Goal: Task Accomplishment & Management: Use online tool/utility

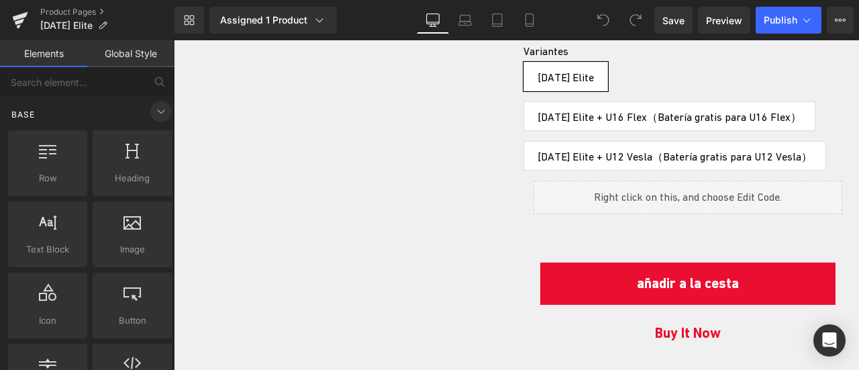
click at [156, 121] on span at bounding box center [160, 111] width 21 height 21
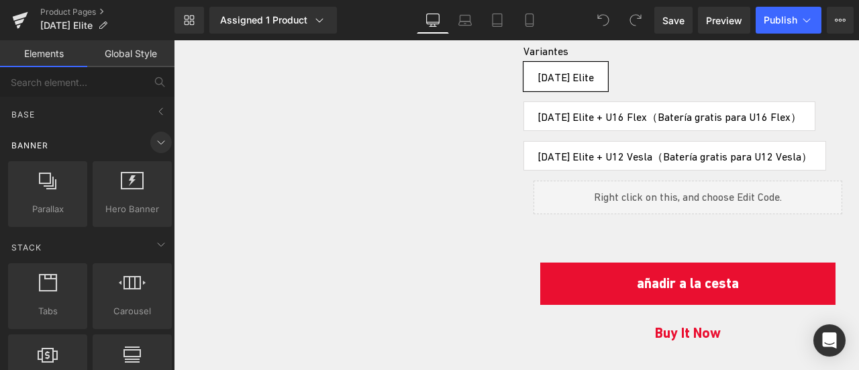
click at [157, 144] on icon at bounding box center [161, 142] width 16 height 16
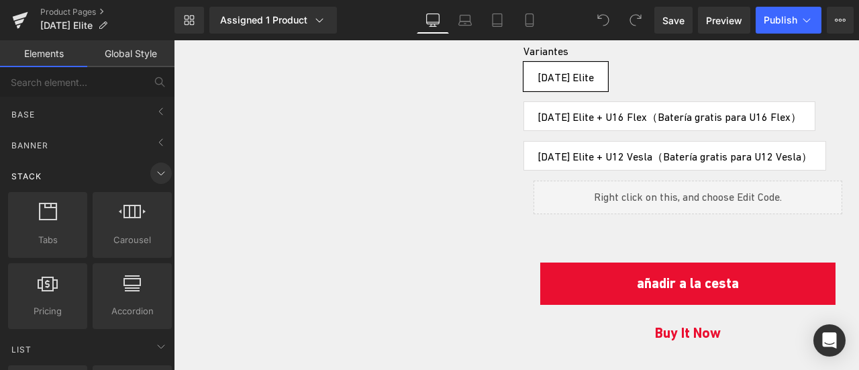
click at [153, 167] on icon at bounding box center [161, 173] width 16 height 16
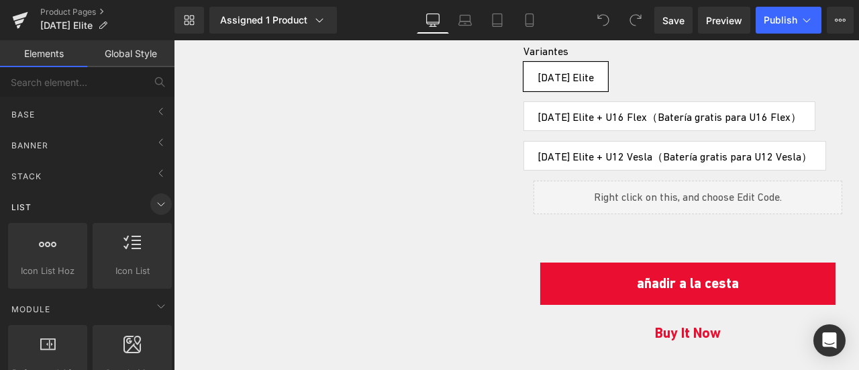
click at [158, 199] on icon at bounding box center [161, 204] width 16 height 16
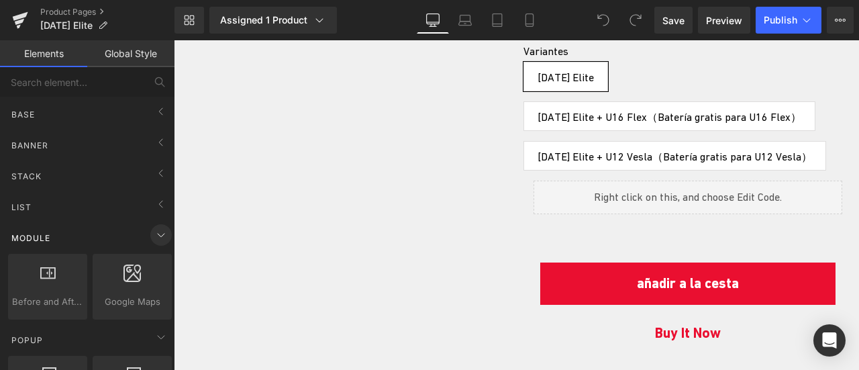
click at [158, 235] on icon at bounding box center [161, 235] width 16 height 16
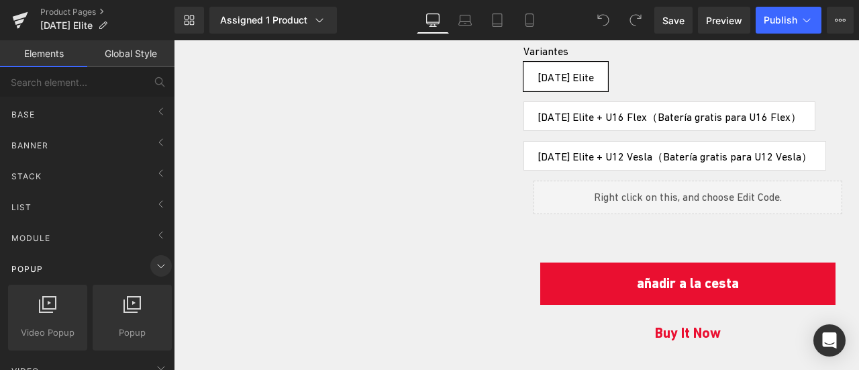
click at [159, 270] on icon at bounding box center [161, 266] width 16 height 16
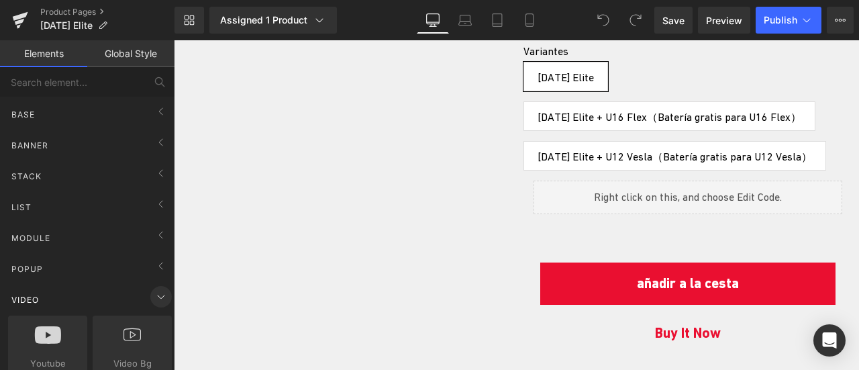
click at [154, 300] on icon at bounding box center [161, 296] width 16 height 16
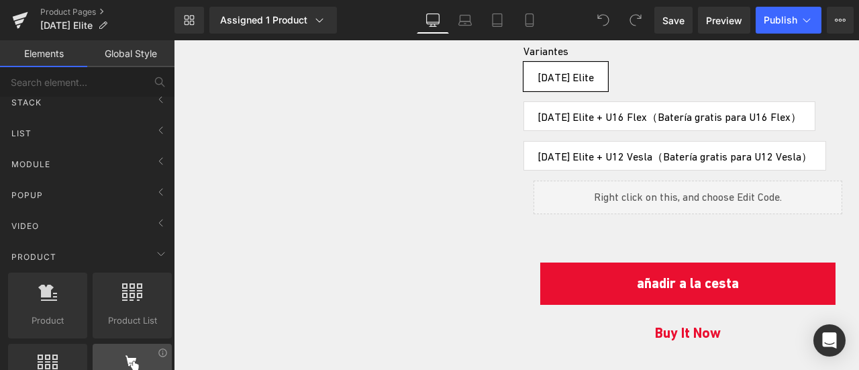
scroll to position [134, 0]
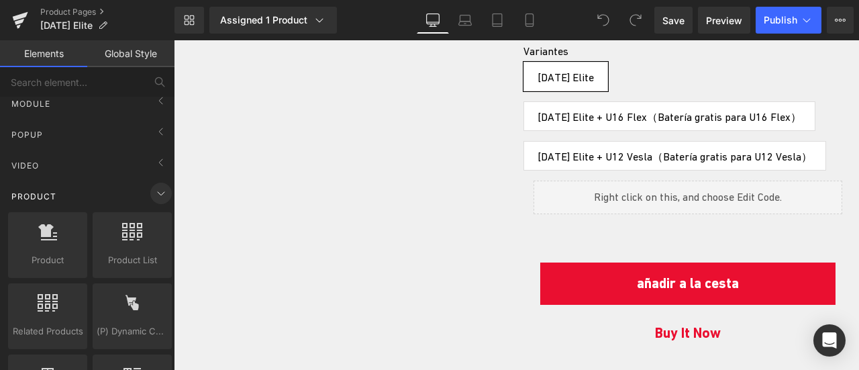
click at [156, 201] on span at bounding box center [160, 192] width 21 height 21
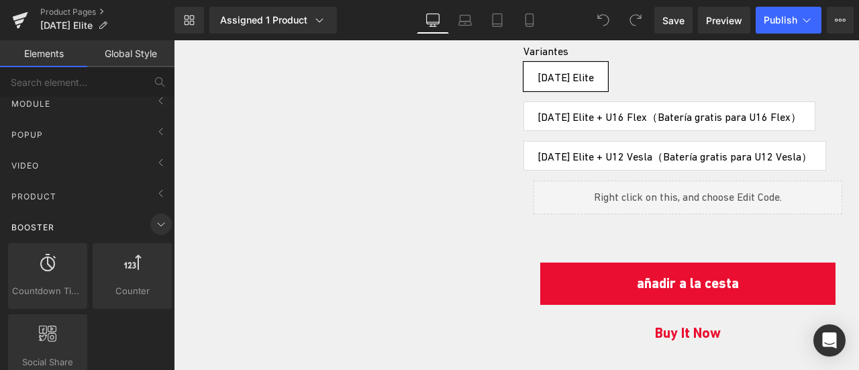
click at [158, 228] on icon at bounding box center [161, 224] width 16 height 16
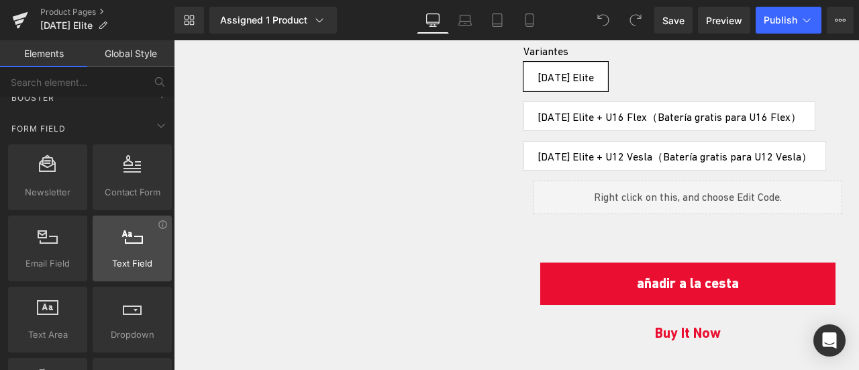
scroll to position [268, 0]
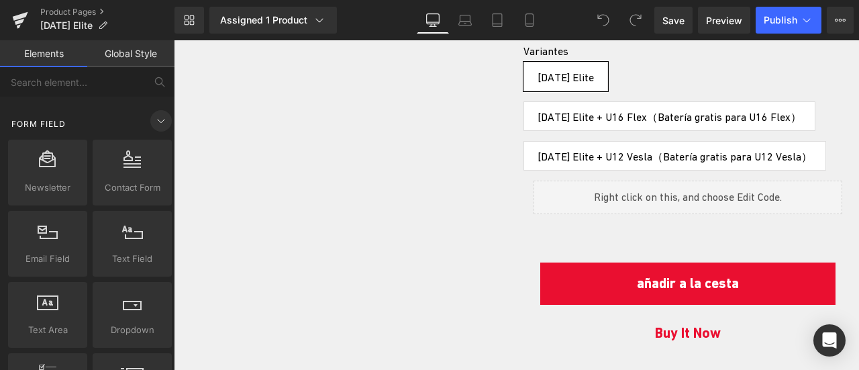
click at [154, 127] on span at bounding box center [160, 120] width 21 height 21
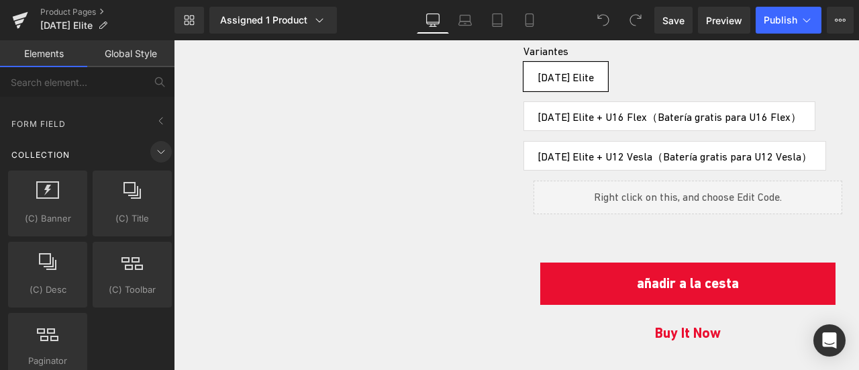
click at [157, 156] on icon at bounding box center [161, 152] width 16 height 16
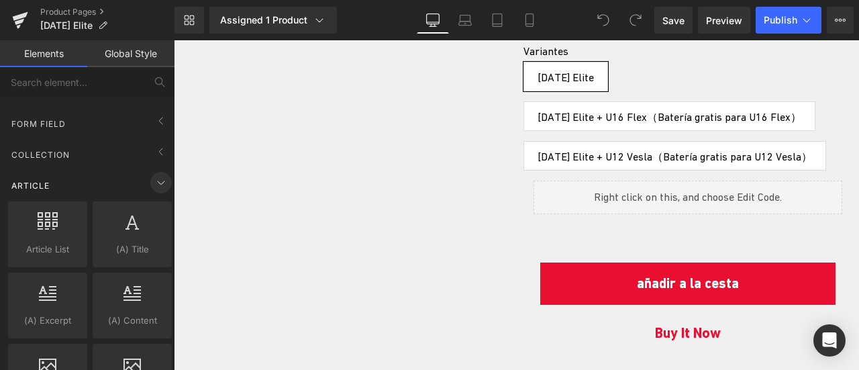
click at [158, 185] on icon at bounding box center [161, 182] width 16 height 16
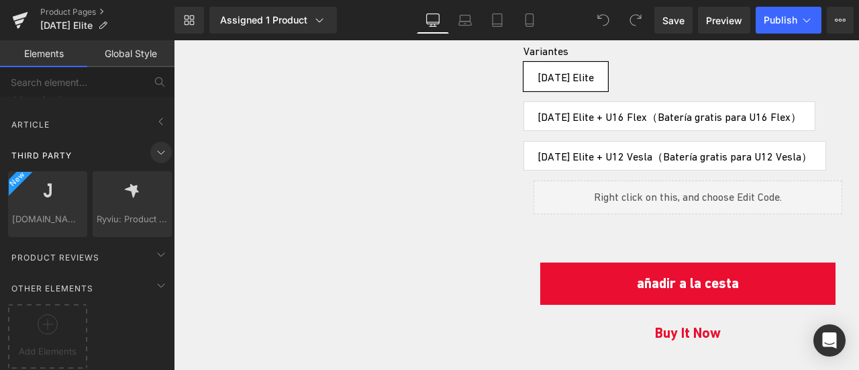
scroll to position [335, 0]
click at [48, 319] on icon at bounding box center [48, 324] width 20 height 20
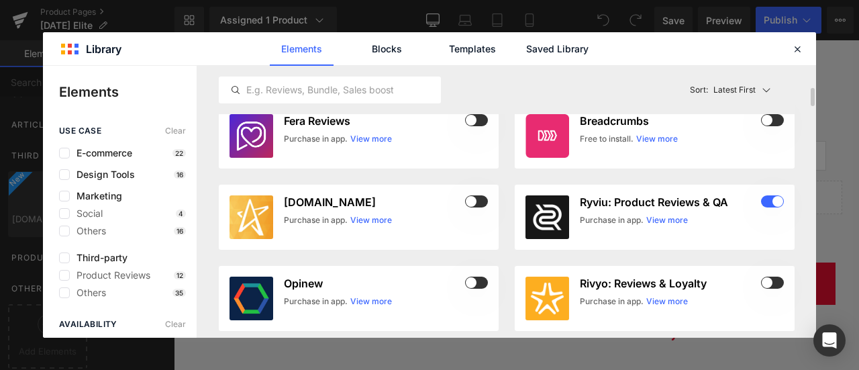
scroll to position [604, 0]
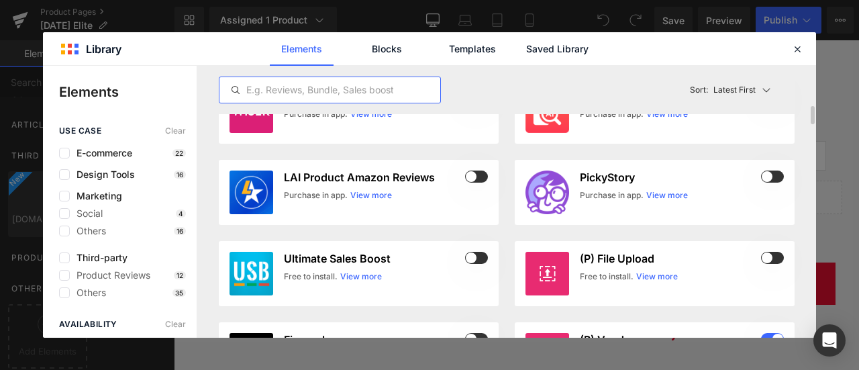
click at [318, 87] on input "text" at bounding box center [329, 90] width 221 height 16
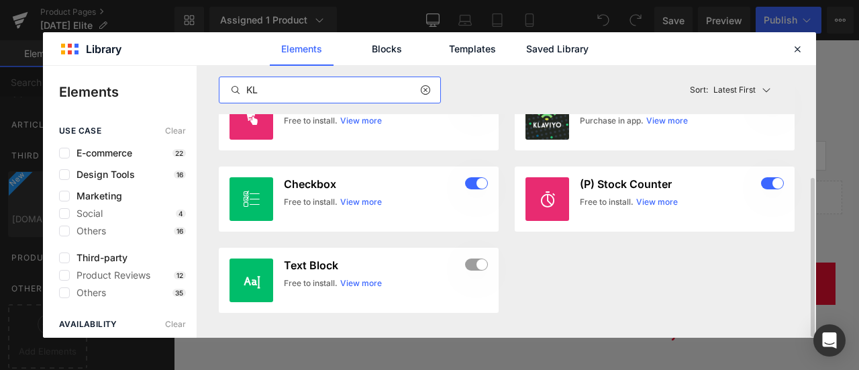
scroll to position [0, 0]
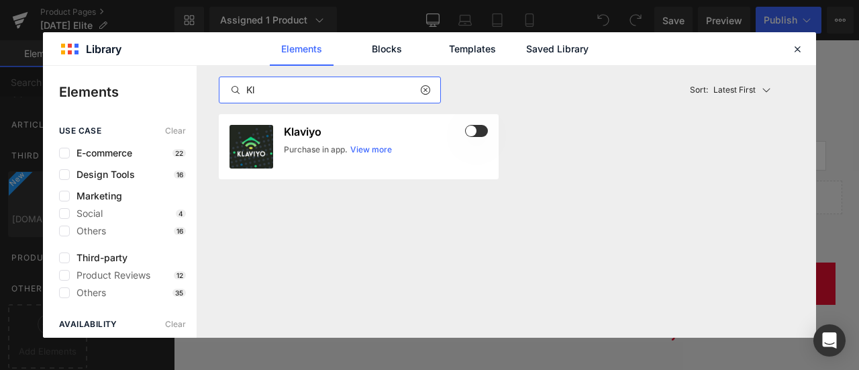
type input "K"
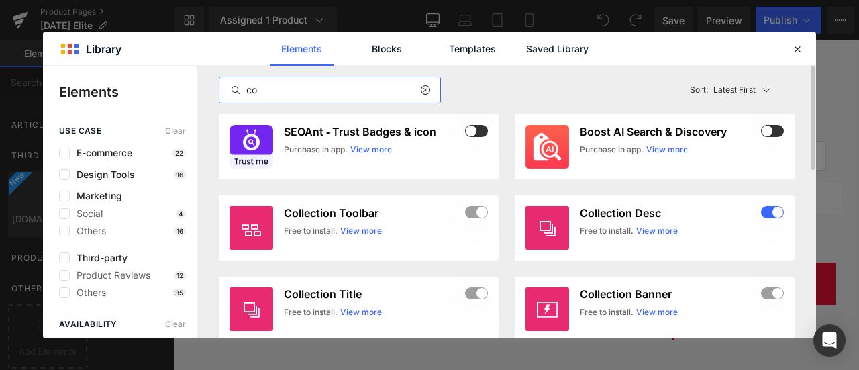
type input "c"
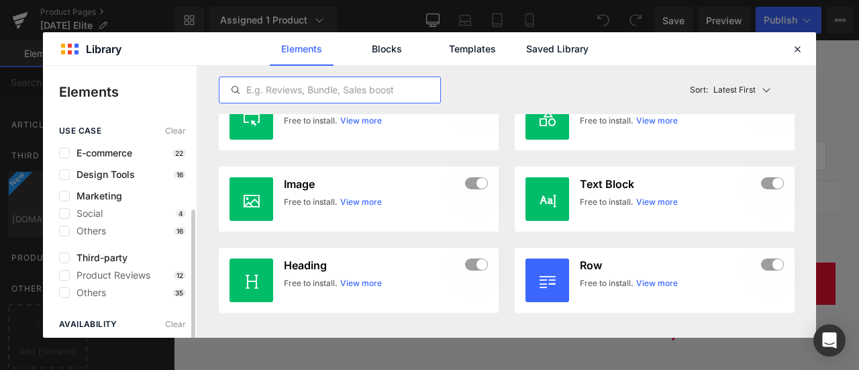
scroll to position [46, 0]
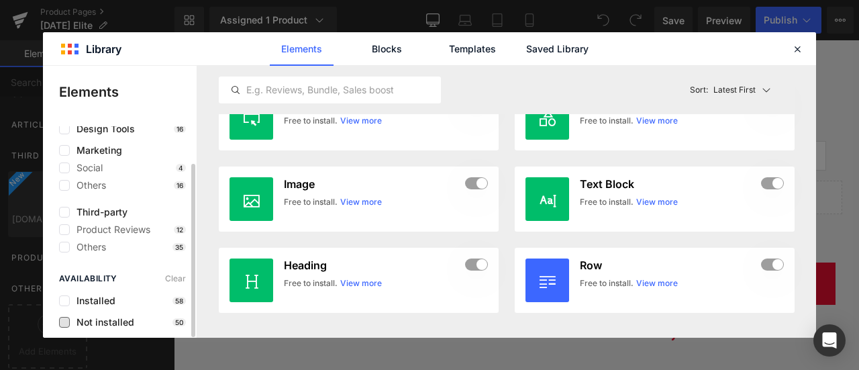
click at [113, 319] on span "Not installed" at bounding box center [102, 322] width 64 height 11
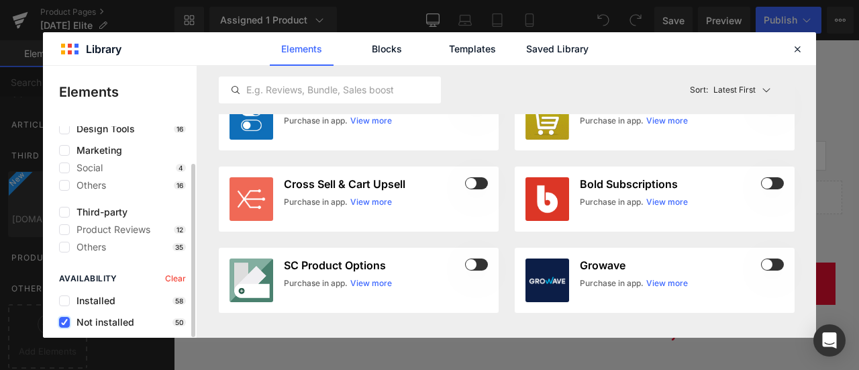
click at [64, 322] on icon at bounding box center [64, 322] width 7 height 0
click at [64, 322] on input "checkbox" at bounding box center [64, 322] width 0 height 0
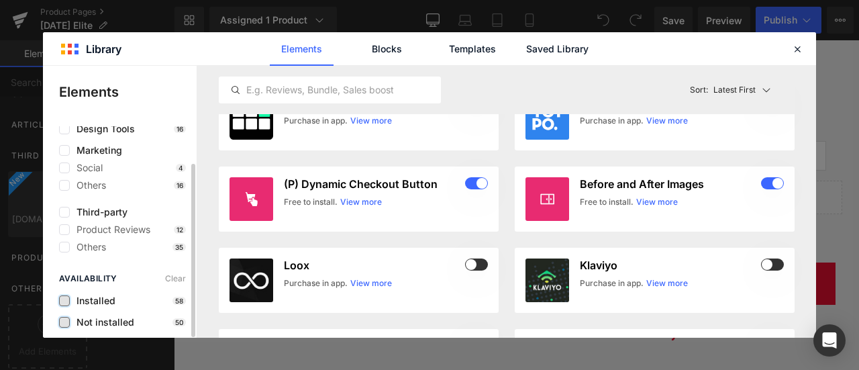
click at [64, 299] on label at bounding box center [64, 300] width 11 height 11
click at [64, 301] on input "checkbox" at bounding box center [64, 301] width 0 height 0
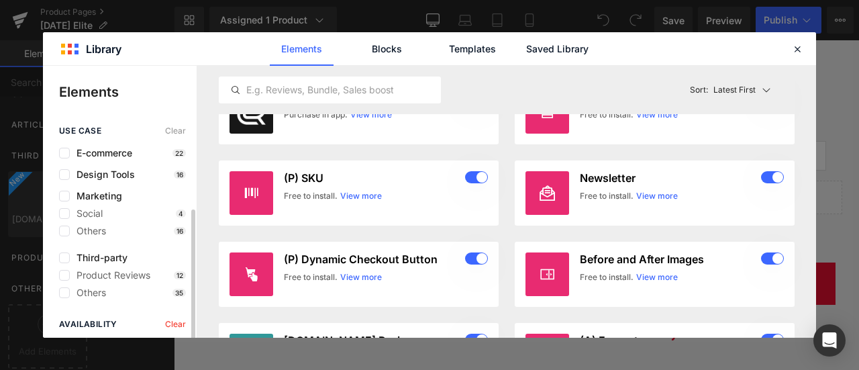
scroll to position [46, 0]
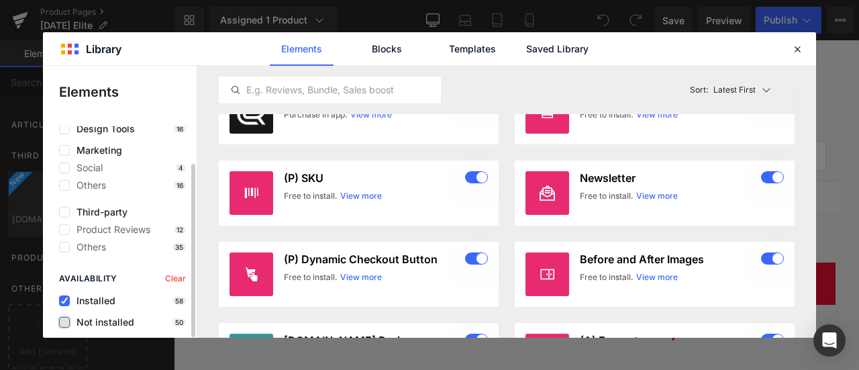
click at [174, 274] on span "Clear" at bounding box center [175, 278] width 21 height 9
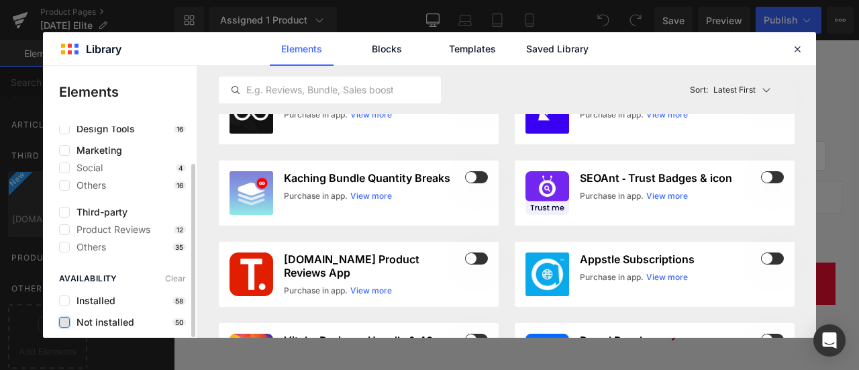
scroll to position [0, 0]
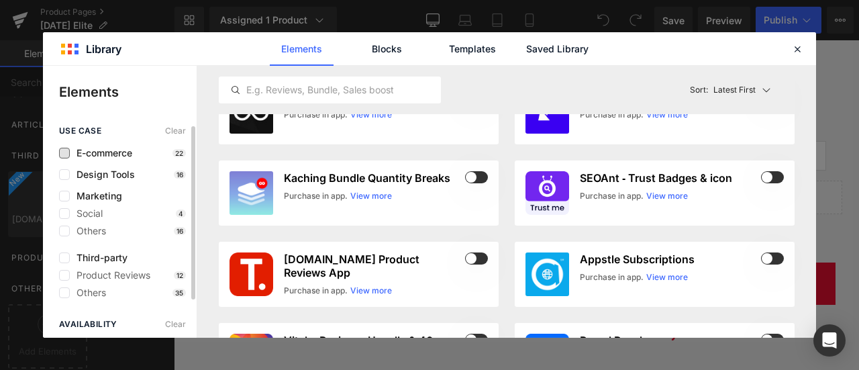
click at [95, 154] on span "E-commerce" at bounding box center [101, 153] width 62 height 11
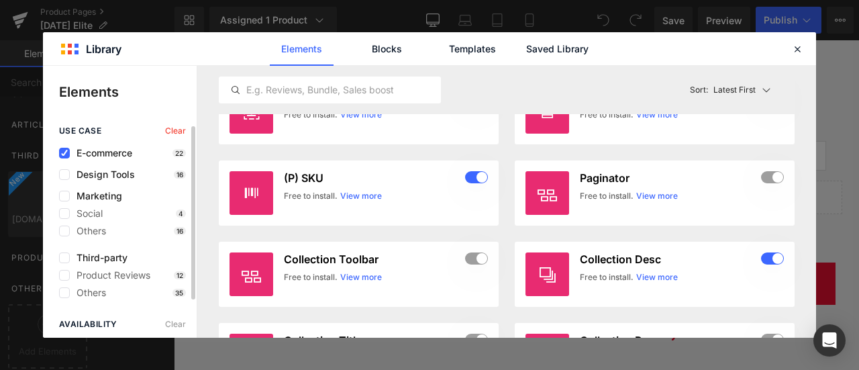
click at [95, 154] on span "E-commerce" at bounding box center [101, 153] width 62 height 11
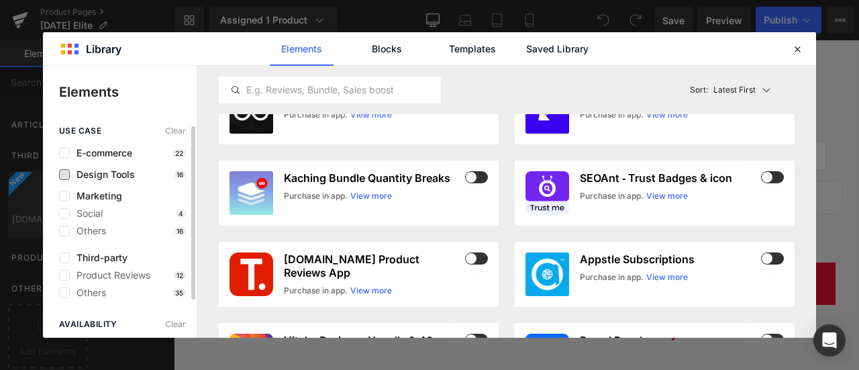
click at [95, 176] on span "Design Tools" at bounding box center [102, 174] width 65 height 11
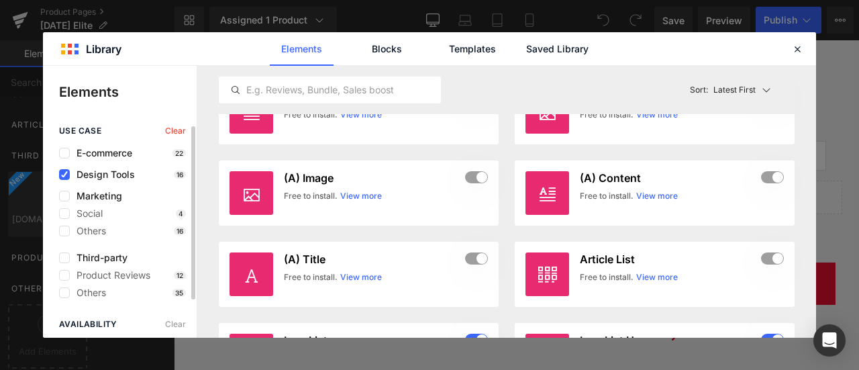
click at [95, 176] on span "Design Tools" at bounding box center [102, 174] width 65 height 11
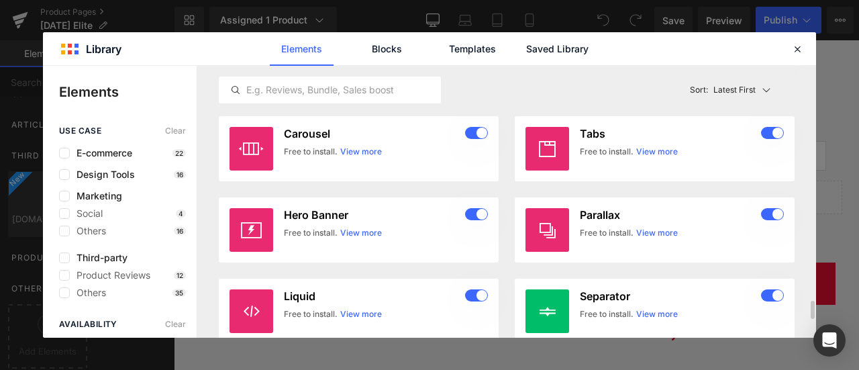
scroll to position [3763, 0]
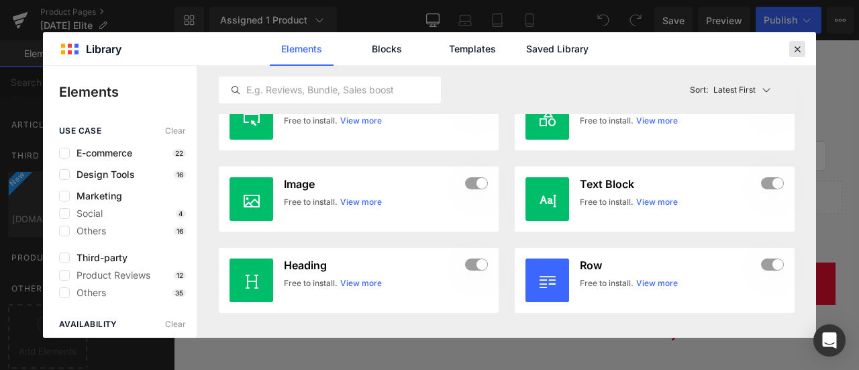
click at [798, 46] on icon at bounding box center [797, 49] width 12 height 12
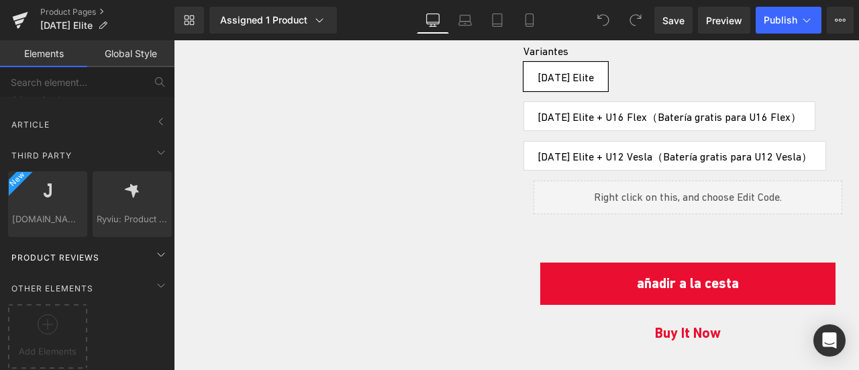
click at [113, 253] on div "Product Reviews" at bounding box center [89, 257] width 169 height 27
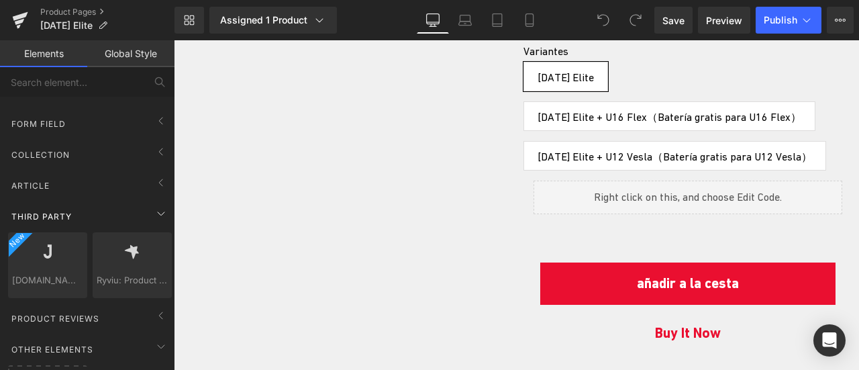
click at [145, 220] on div "Third Party" at bounding box center [89, 216] width 169 height 27
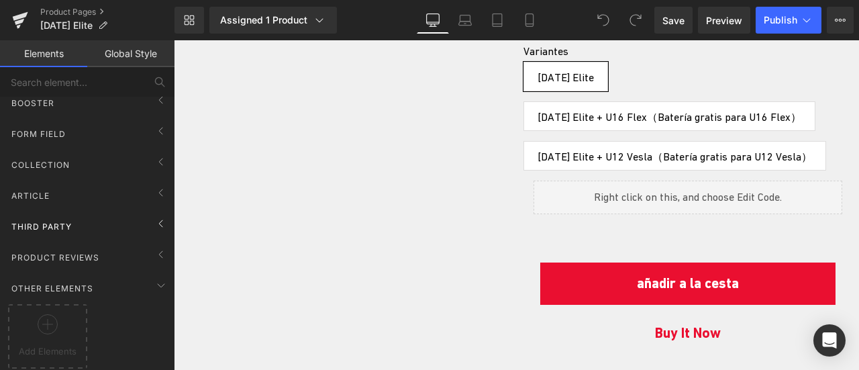
click at [139, 213] on div "Third Party" at bounding box center [89, 226] width 169 height 27
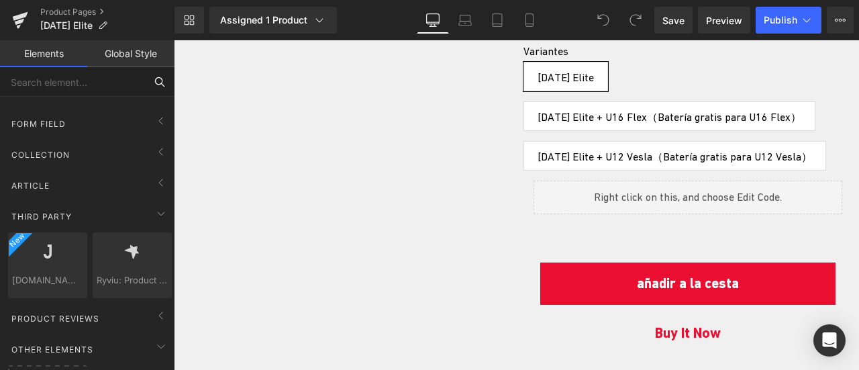
click at [123, 73] on input "text" at bounding box center [72, 82] width 145 height 30
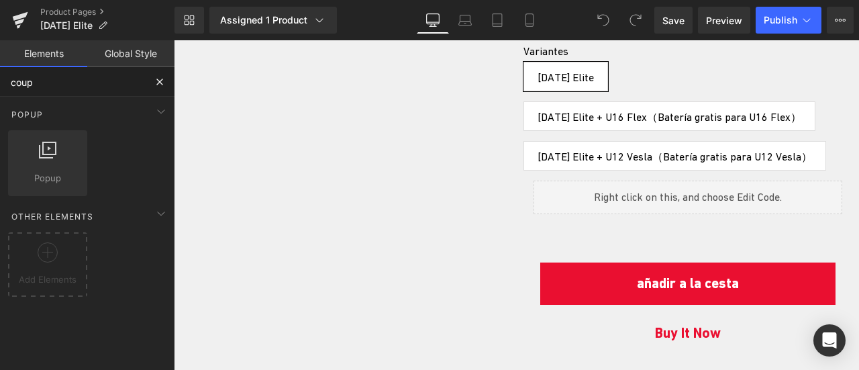
scroll to position [0, 0]
type input "coupon"
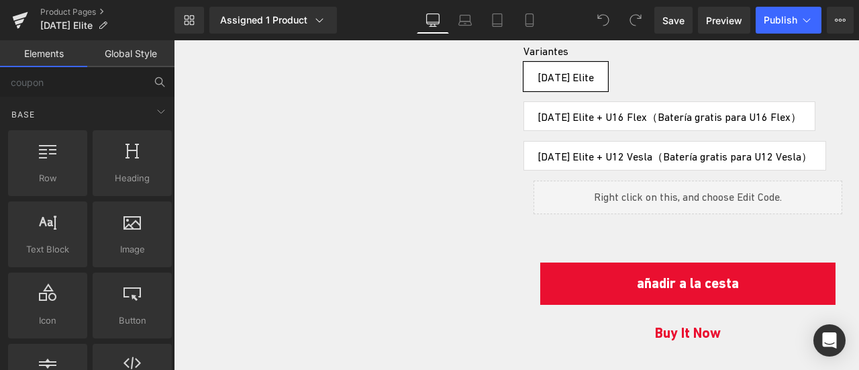
click at [133, 50] on link "Global Style" at bounding box center [130, 53] width 87 height 27
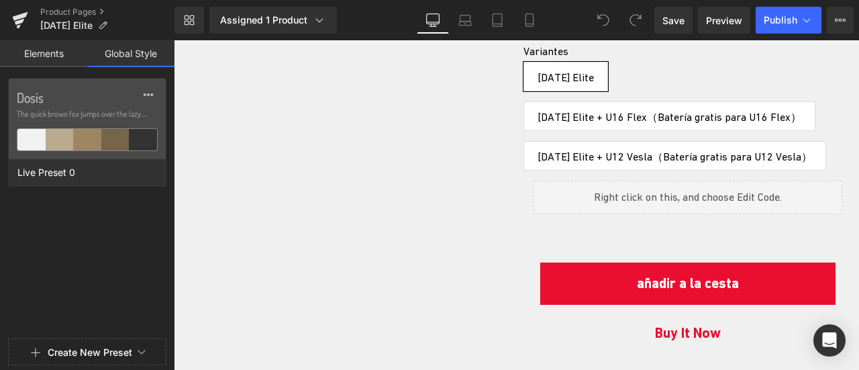
click at [60, 50] on link "Elements" at bounding box center [43, 53] width 87 height 27
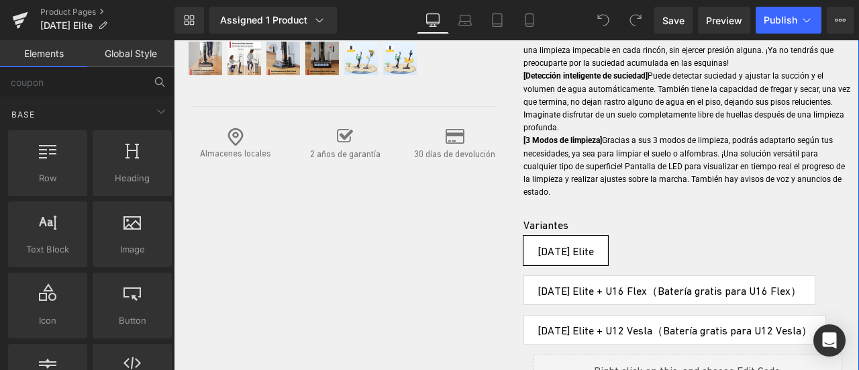
scroll to position [335, 0]
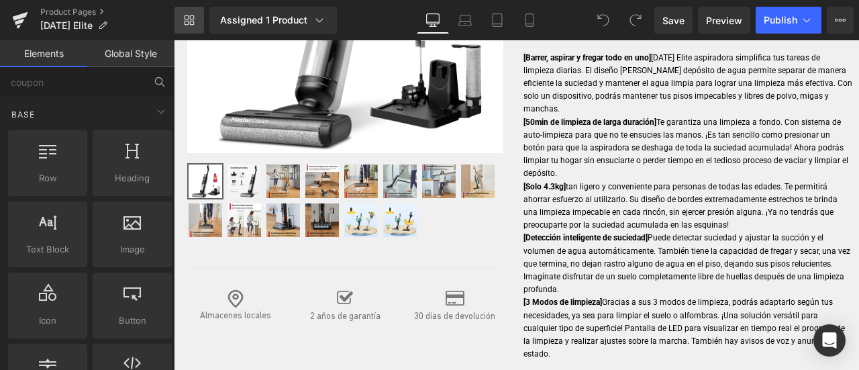
click at [189, 17] on icon at bounding box center [189, 20] width 11 height 11
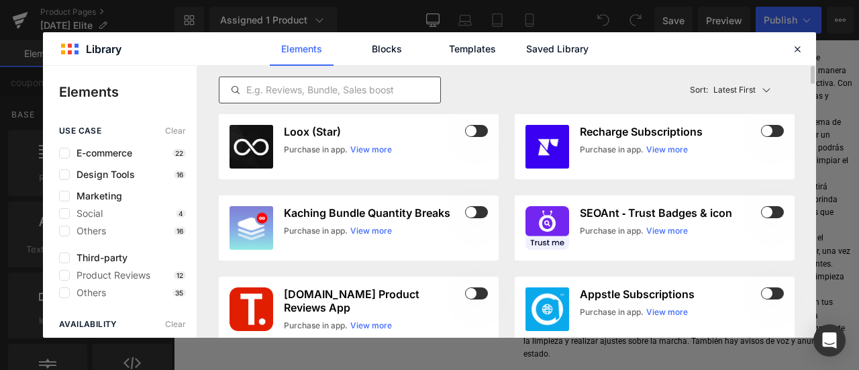
click at [292, 88] on input "text" at bounding box center [329, 90] width 221 height 16
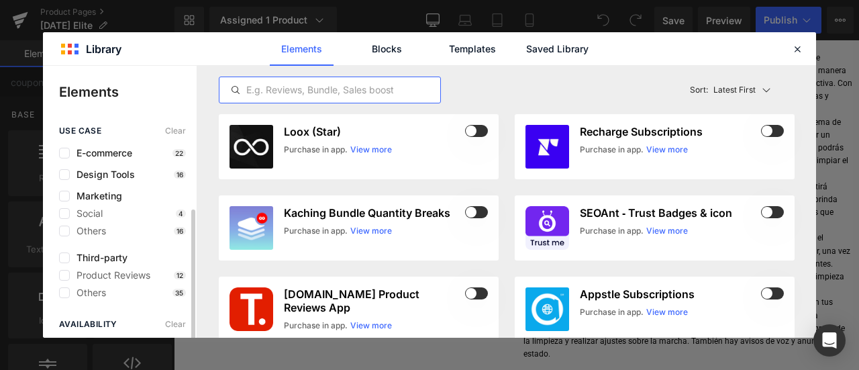
scroll to position [46, 0]
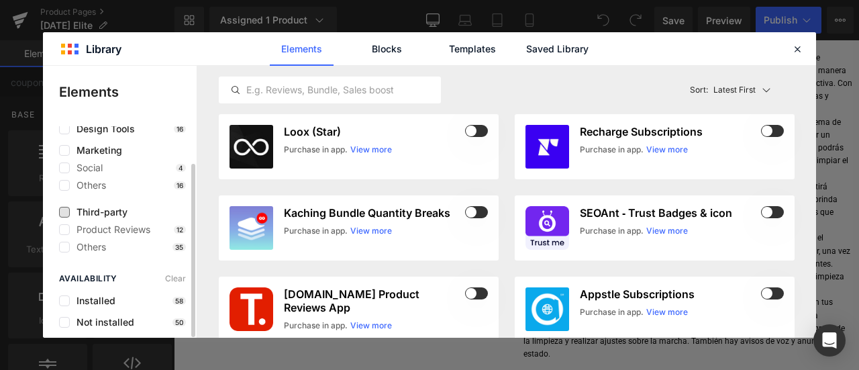
click at [72, 211] on span "Third-party" at bounding box center [99, 212] width 58 height 11
click at [70, 211] on span "Third-party" at bounding box center [99, 212] width 58 height 11
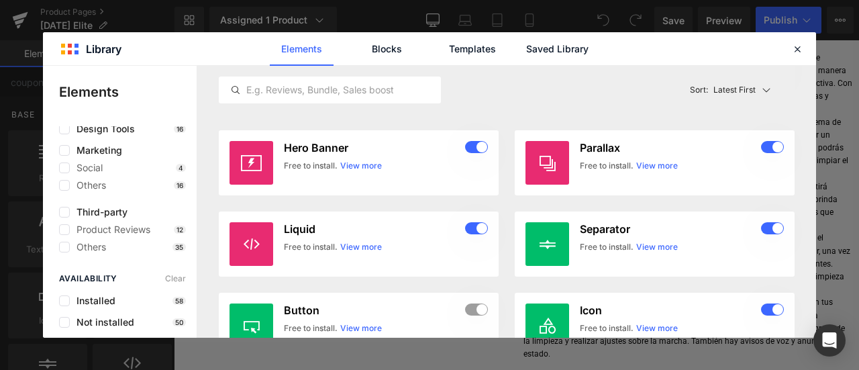
scroll to position [3763, 0]
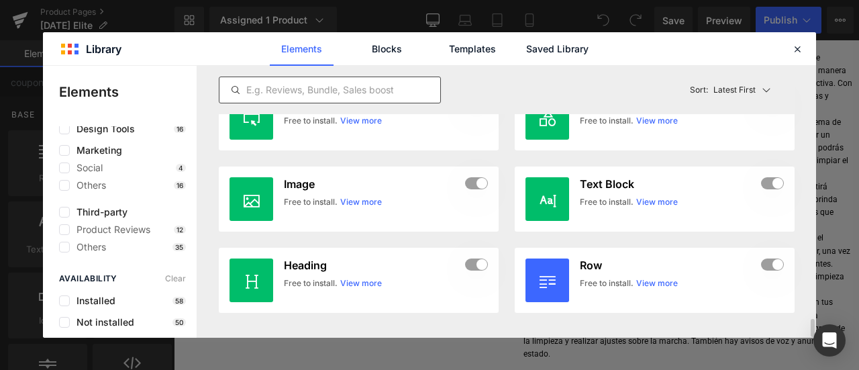
click at [303, 87] on input "text" at bounding box center [329, 90] width 221 height 16
type input "c"
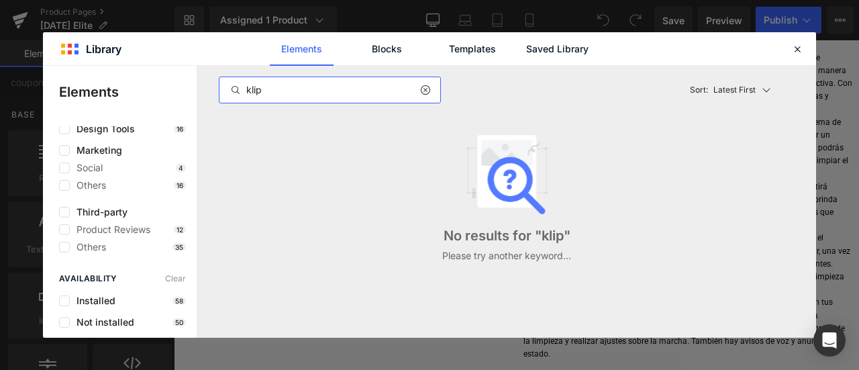
scroll to position [0, 0]
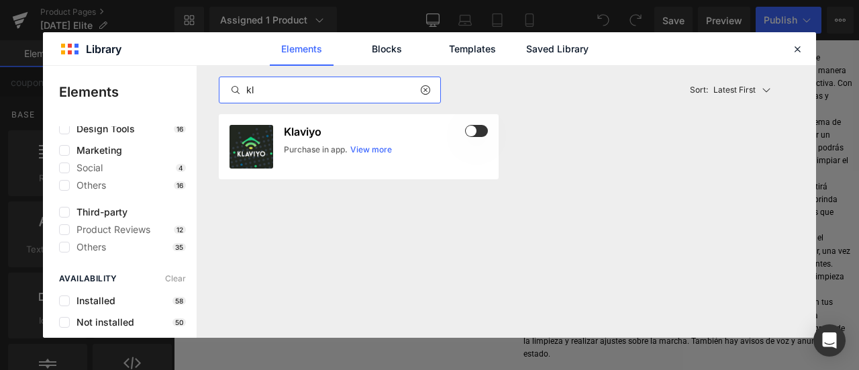
type input "k"
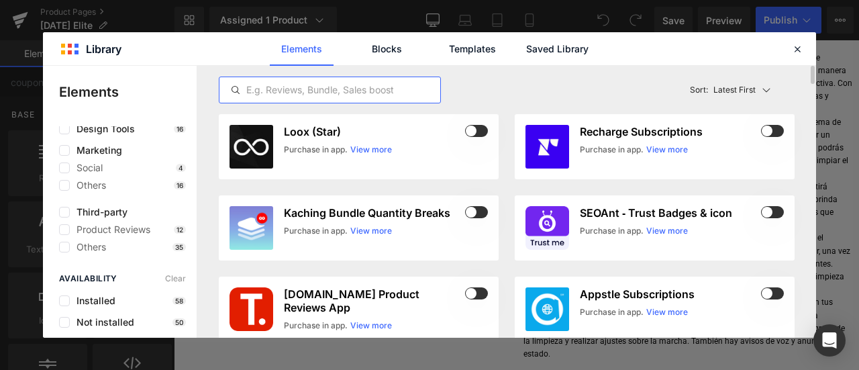
click at [742, 83] on div "Sort: Latest First" at bounding box center [739, 89] width 111 height 27
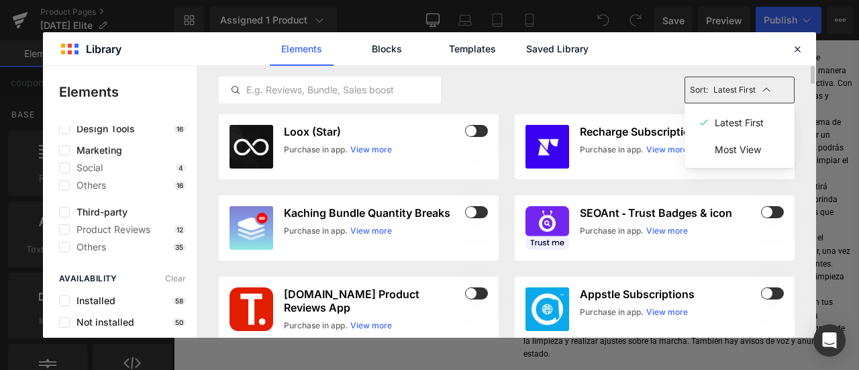
click at [625, 83] on div "Latest First Most View Latest First Sort: Latest First Latest First Most View" at bounding box center [507, 90] width 576 height 48
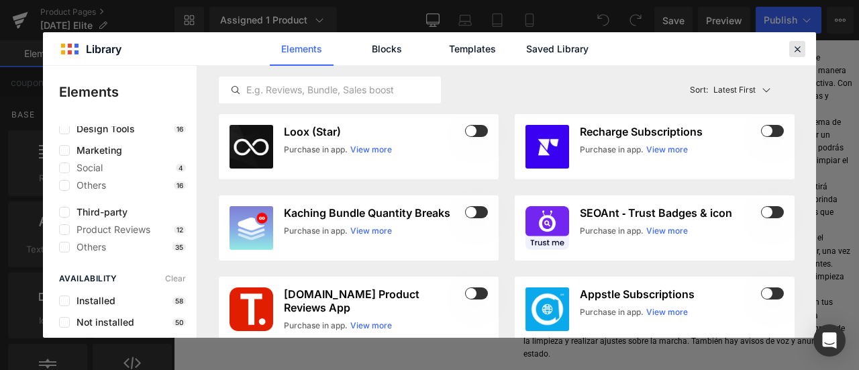
click at [793, 45] on icon at bounding box center [797, 49] width 12 height 12
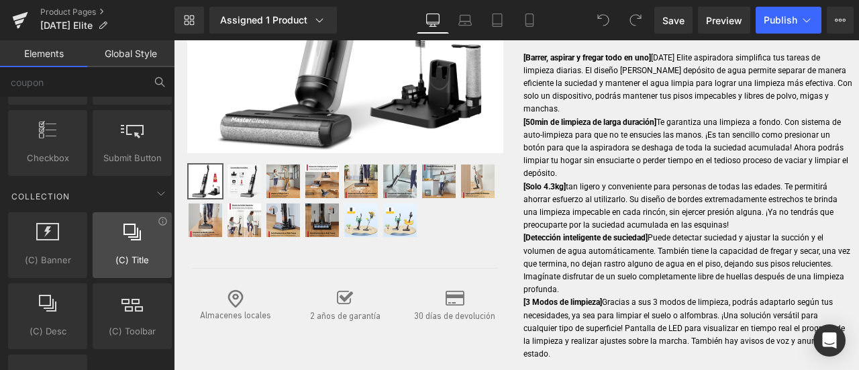
scroll to position [2668, 0]
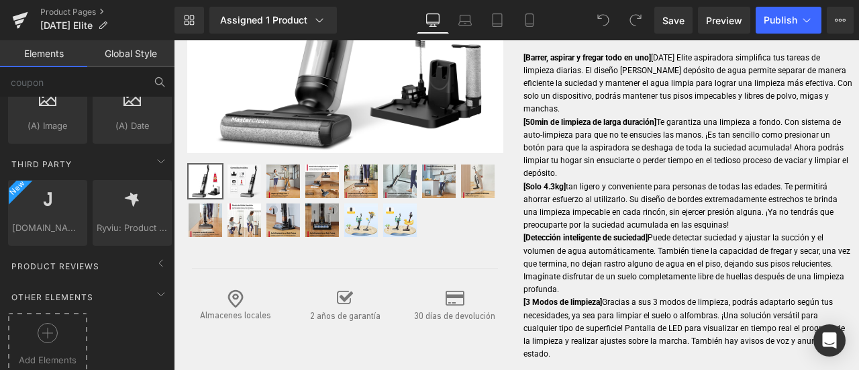
click at [72, 323] on div at bounding box center [47, 338] width 72 height 30
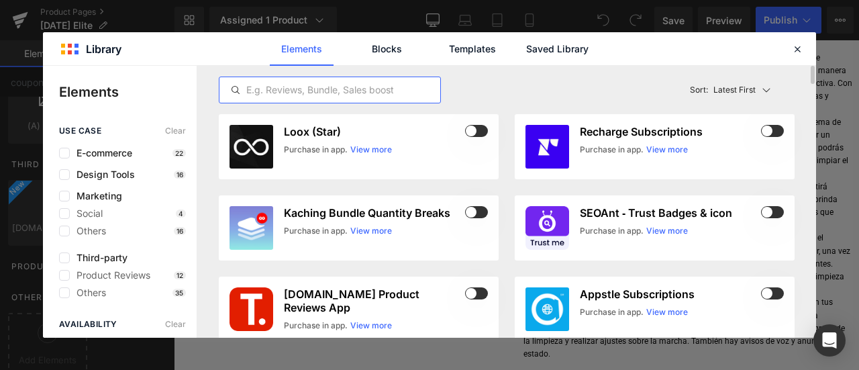
click at [342, 92] on input "text" at bounding box center [329, 90] width 221 height 16
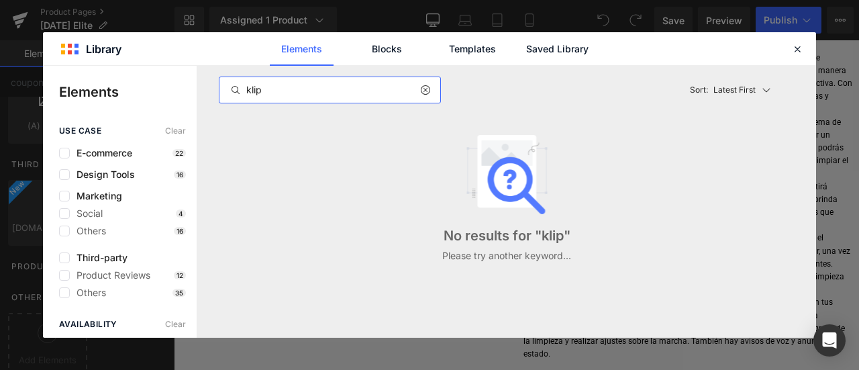
type input "klip"
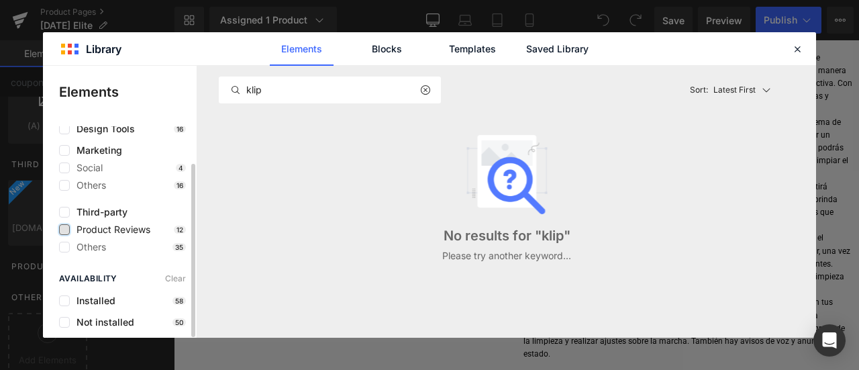
click at [64, 231] on label at bounding box center [64, 229] width 11 height 11
click at [64, 229] on input "checkbox" at bounding box center [64, 229] width 0 height 0
click at [64, 229] on icon at bounding box center [64, 229] width 7 height 0
click at [64, 229] on input "checkbox" at bounding box center [64, 229] width 0 height 0
click at [66, 215] on label at bounding box center [64, 212] width 11 height 11
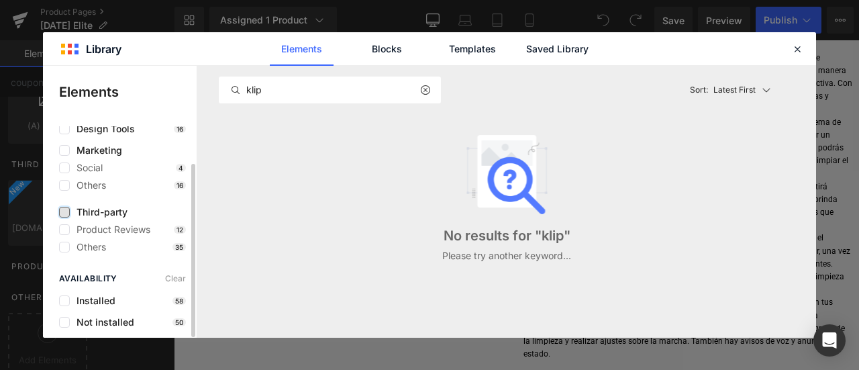
click at [64, 212] on input "checkbox" at bounding box center [64, 212] width 0 height 0
click at [66, 215] on label at bounding box center [64, 212] width 11 height 11
click at [64, 212] on input "checkbox" at bounding box center [64, 212] width 0 height 0
click at [800, 50] on icon at bounding box center [797, 49] width 12 height 12
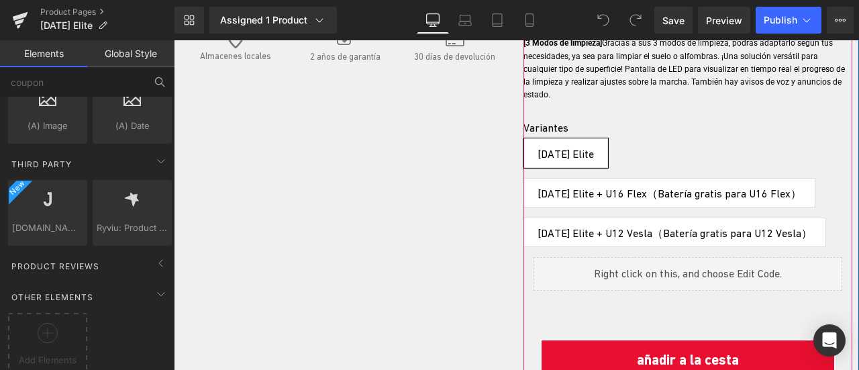
scroll to position [671, 0]
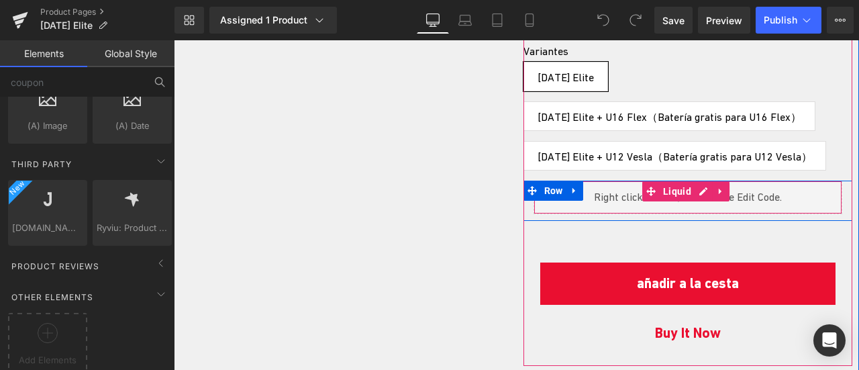
click at [694, 180] on div "Liquid" at bounding box center [687, 197] width 309 height 34
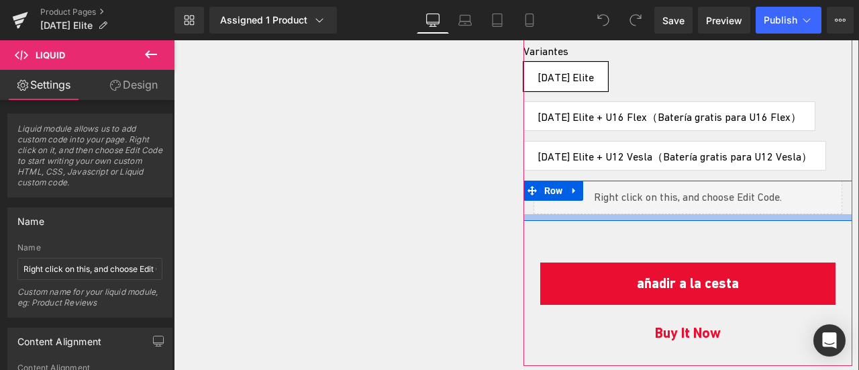
click at [683, 214] on div at bounding box center [687, 217] width 329 height 7
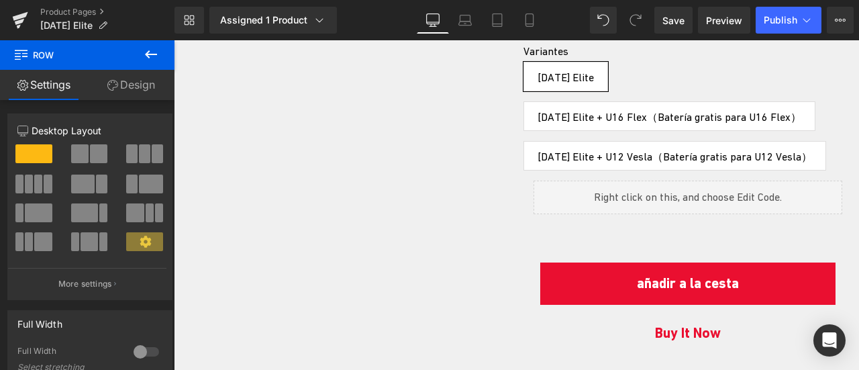
click at [146, 56] on icon at bounding box center [151, 54] width 16 height 16
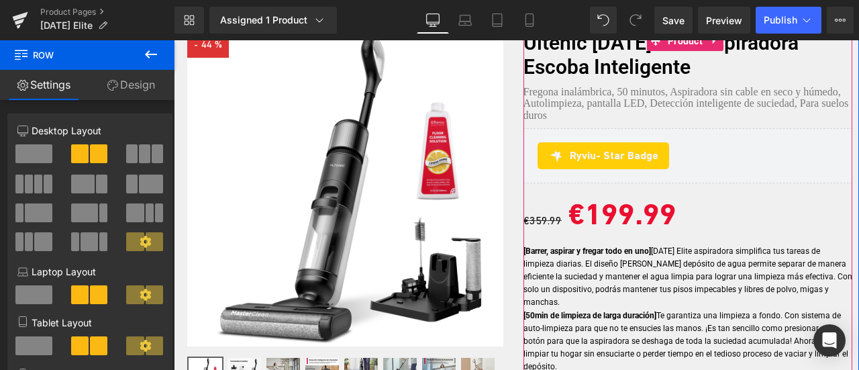
scroll to position [201, 0]
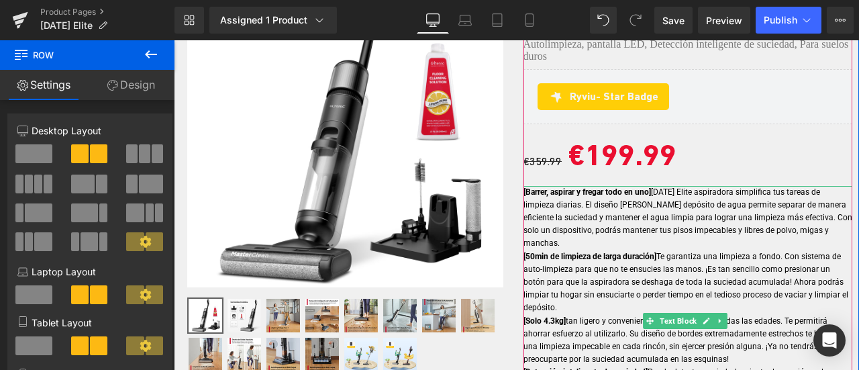
click at [638, 214] on p "[Barrer, aspirar y fregar todo en uno] [DATE] Elite aspiradora simplifica tus t…" at bounding box center [687, 218] width 329 height 64
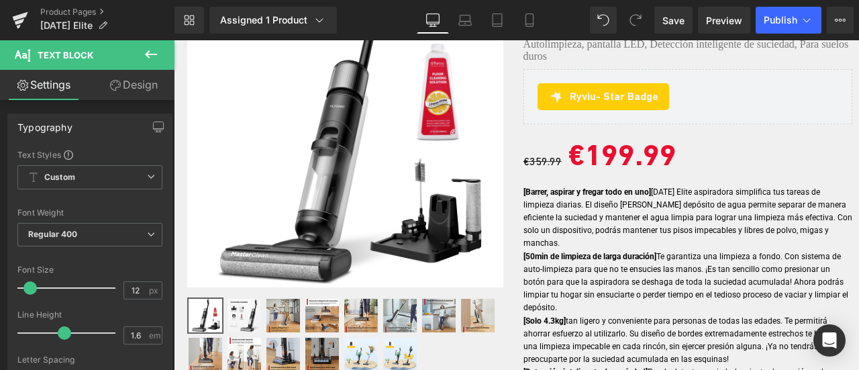
click at [156, 54] on icon at bounding box center [151, 54] width 12 height 8
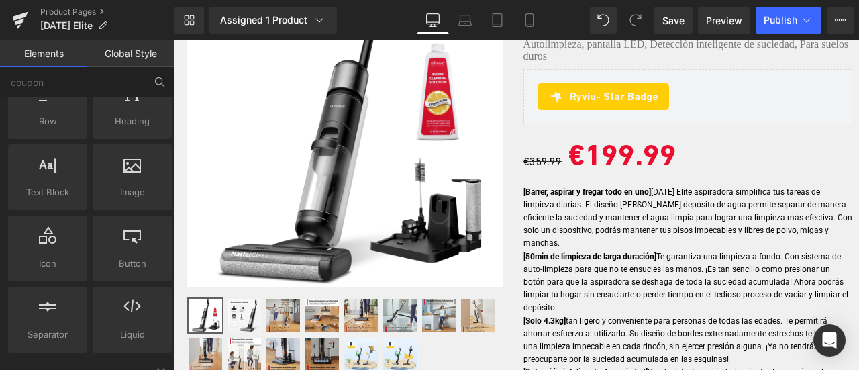
scroll to position [0, 0]
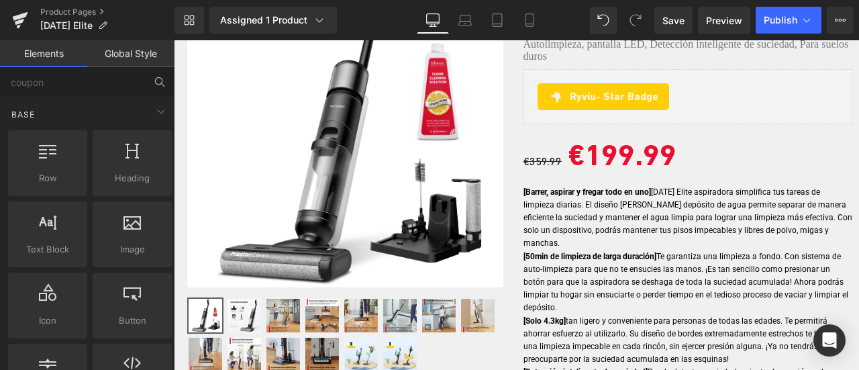
click at [110, 66] on link "Global Style" at bounding box center [130, 53] width 87 height 27
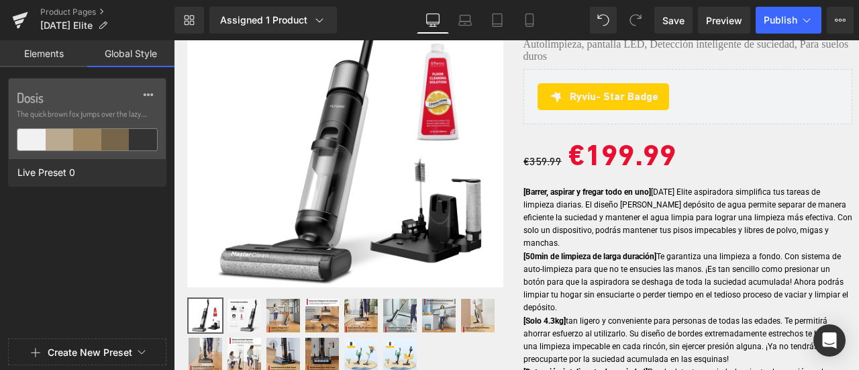
click at [64, 55] on link "Elements" at bounding box center [43, 53] width 87 height 27
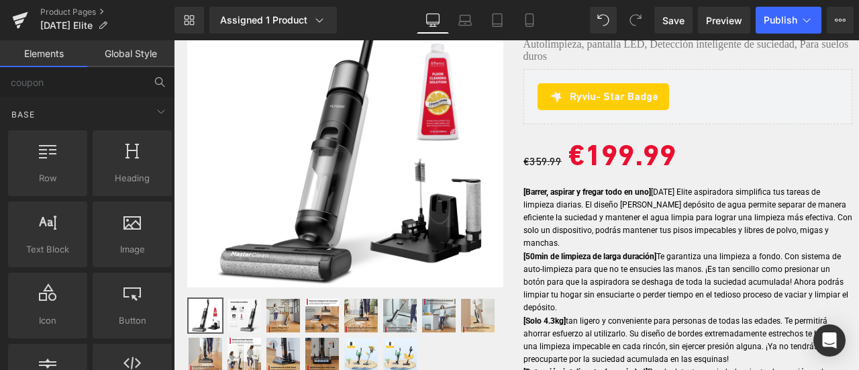
click at [129, 61] on link "Global Style" at bounding box center [130, 53] width 87 height 27
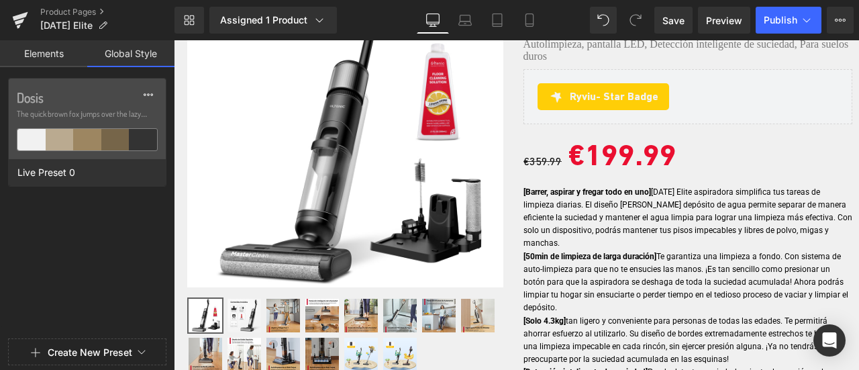
click at [42, 50] on link "Elements" at bounding box center [43, 53] width 87 height 27
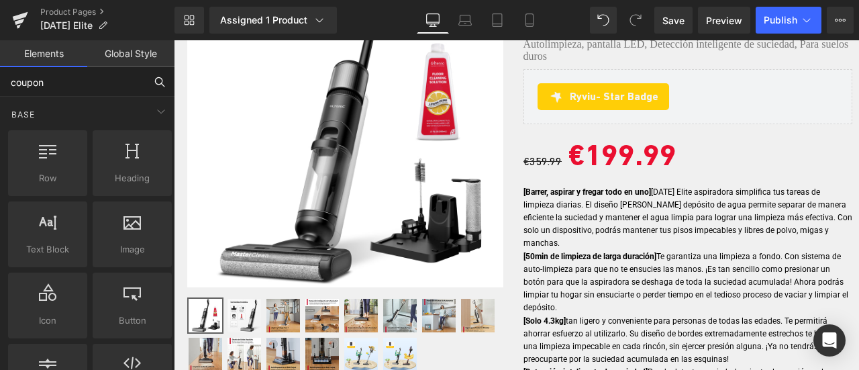
click at [92, 78] on input "coupon" at bounding box center [72, 82] width 145 height 30
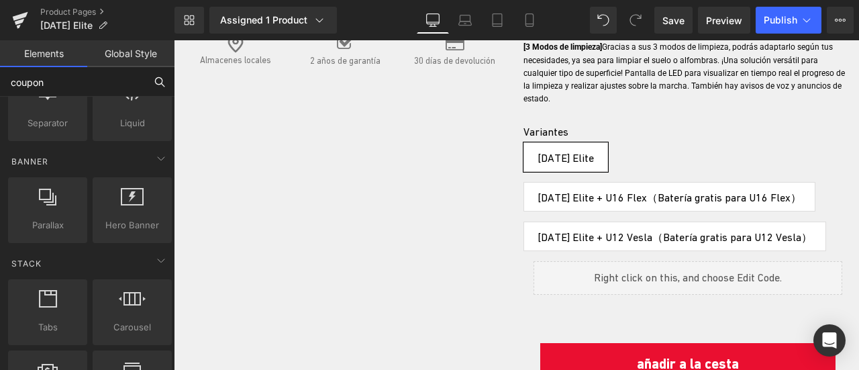
scroll to position [604, 0]
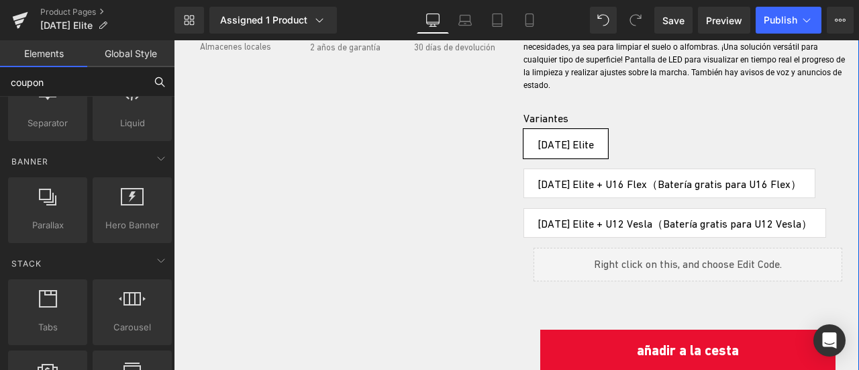
click at [698, 248] on div "Liquid" at bounding box center [687, 265] width 309 height 34
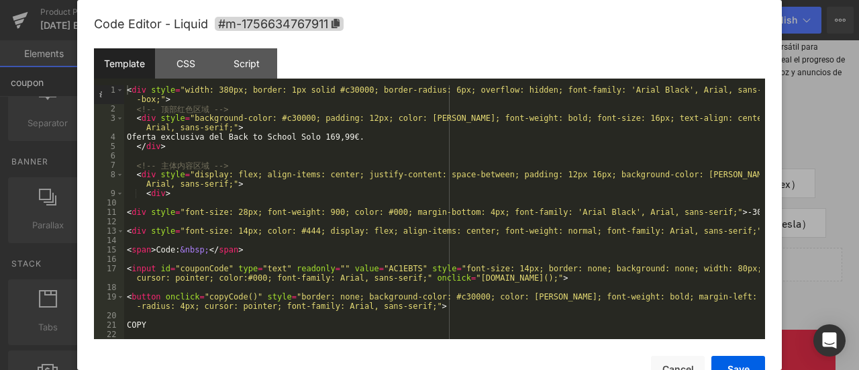
scroll to position [121, 0]
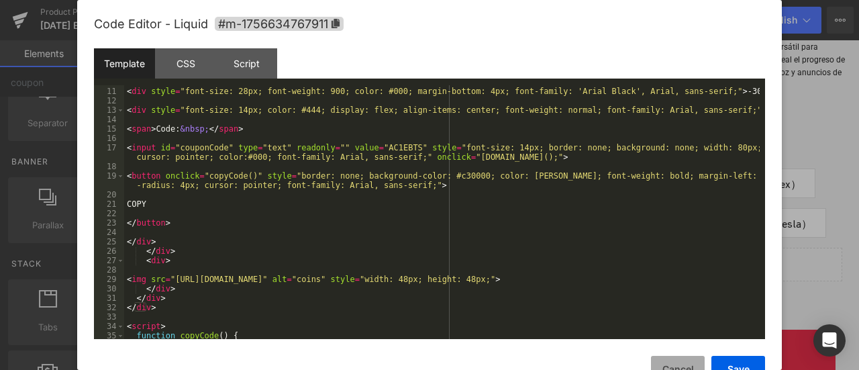
click at [683, 362] on button "Cancel" at bounding box center [678, 369] width 54 height 27
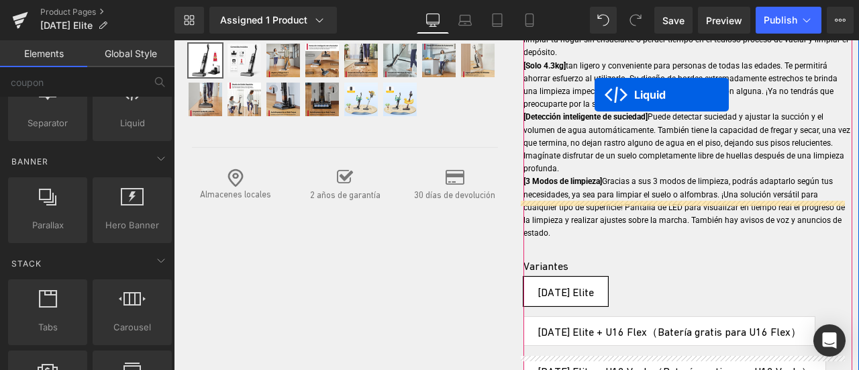
scroll to position [429, 0]
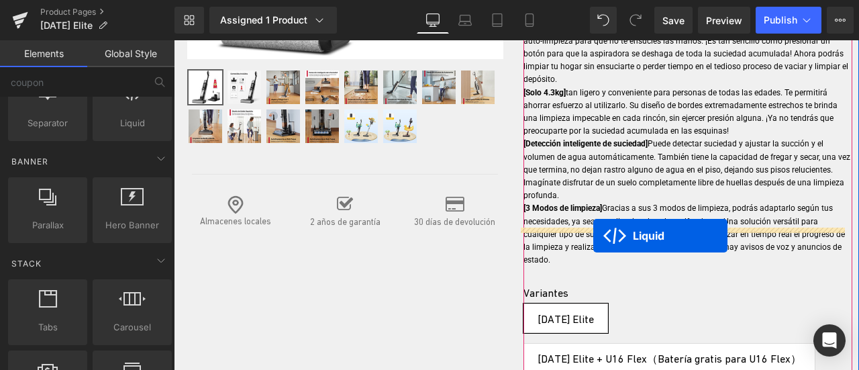
drag, startPoint x: 645, startPoint y: 218, endPoint x: 593, endPoint y: 235, distance: 55.2
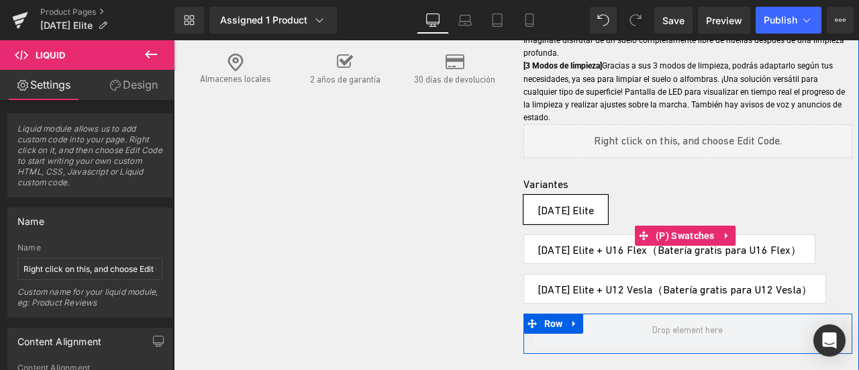
scroll to position [698, 0]
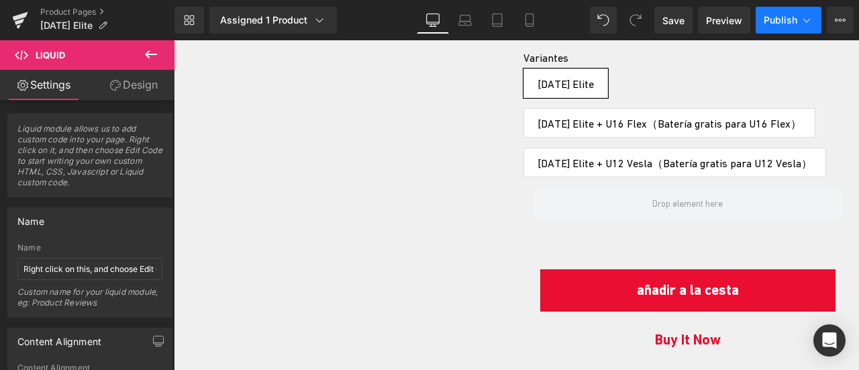
click at [790, 22] on span "Publish" at bounding box center [781, 20] width 34 height 11
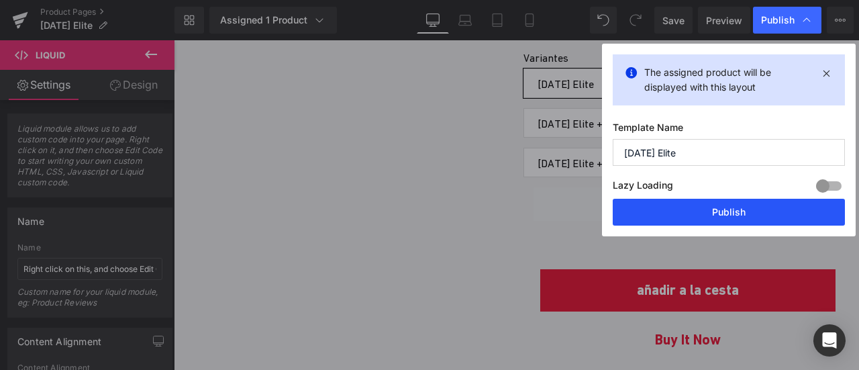
click at [713, 213] on button "Publish" at bounding box center [729, 212] width 232 height 27
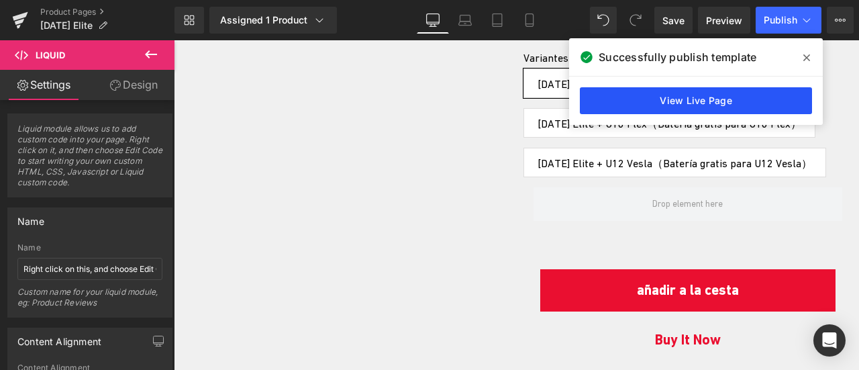
click at [751, 104] on link "View Live Page" at bounding box center [696, 100] width 232 height 27
